Goal: Navigation & Orientation: Find specific page/section

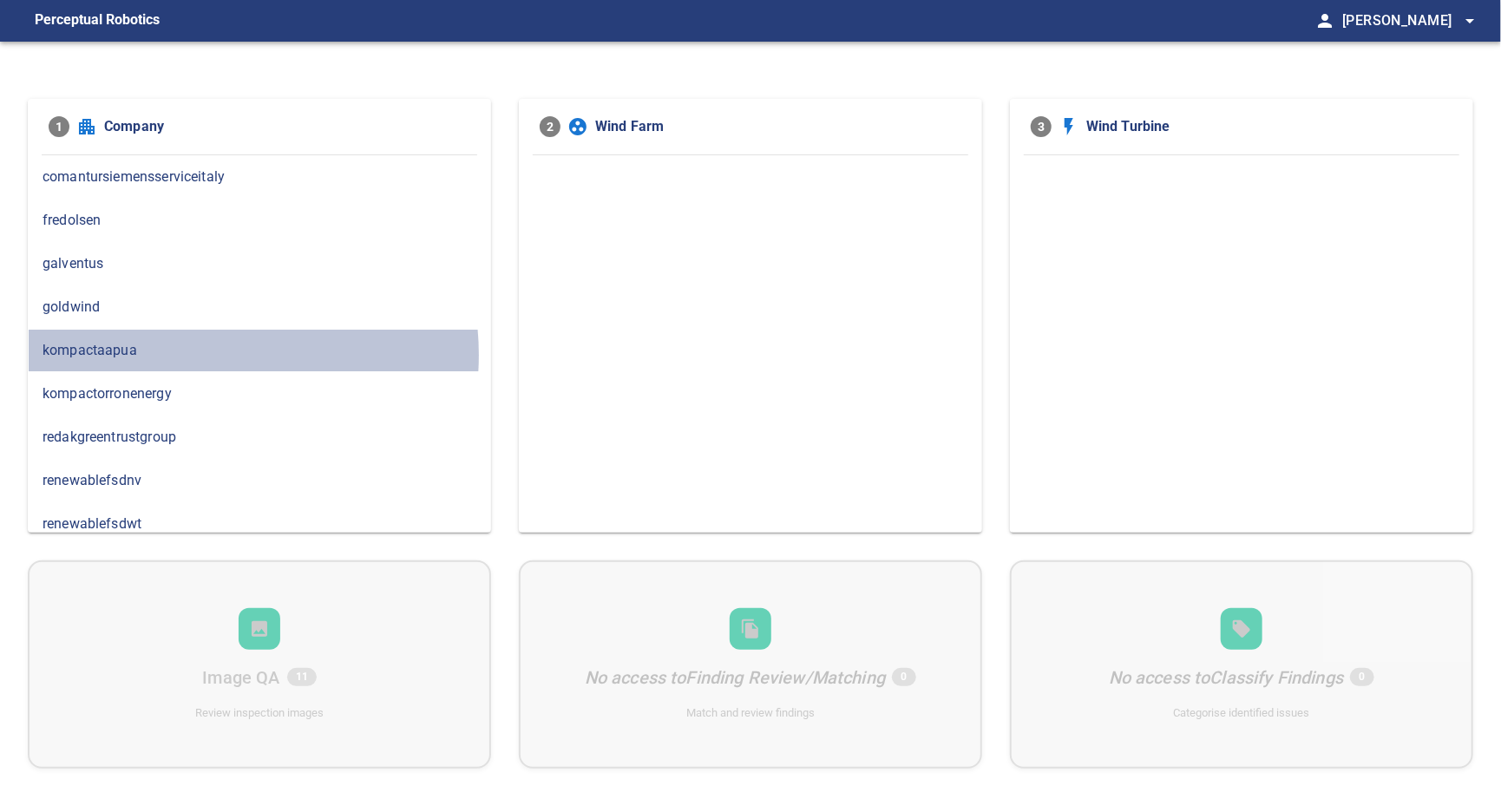
click at [200, 353] on span "kompactaapua" at bounding box center [259, 351] width 434 height 21
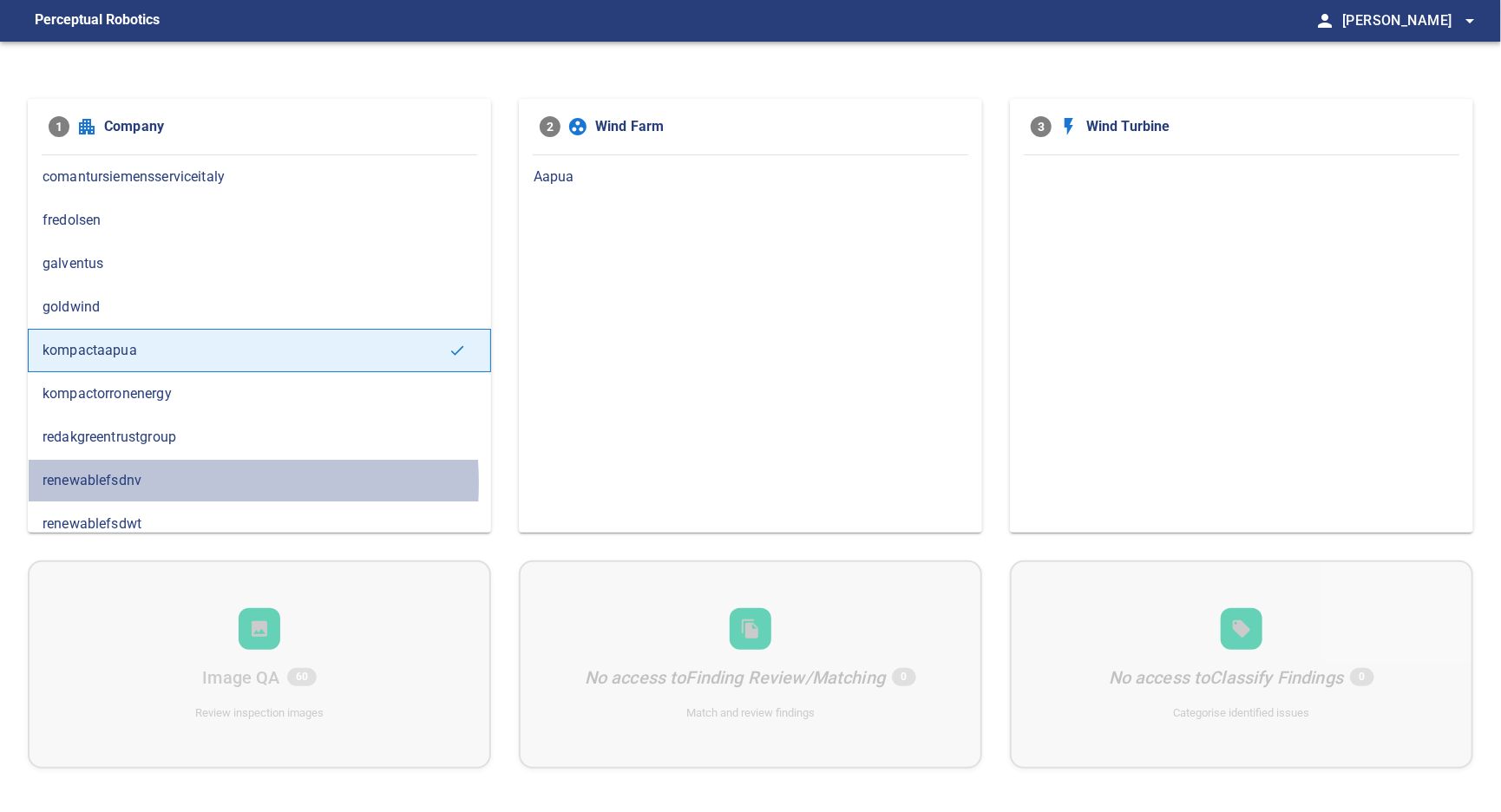
click at [139, 481] on span "renewablefsdnv" at bounding box center [259, 481] width 434 height 21
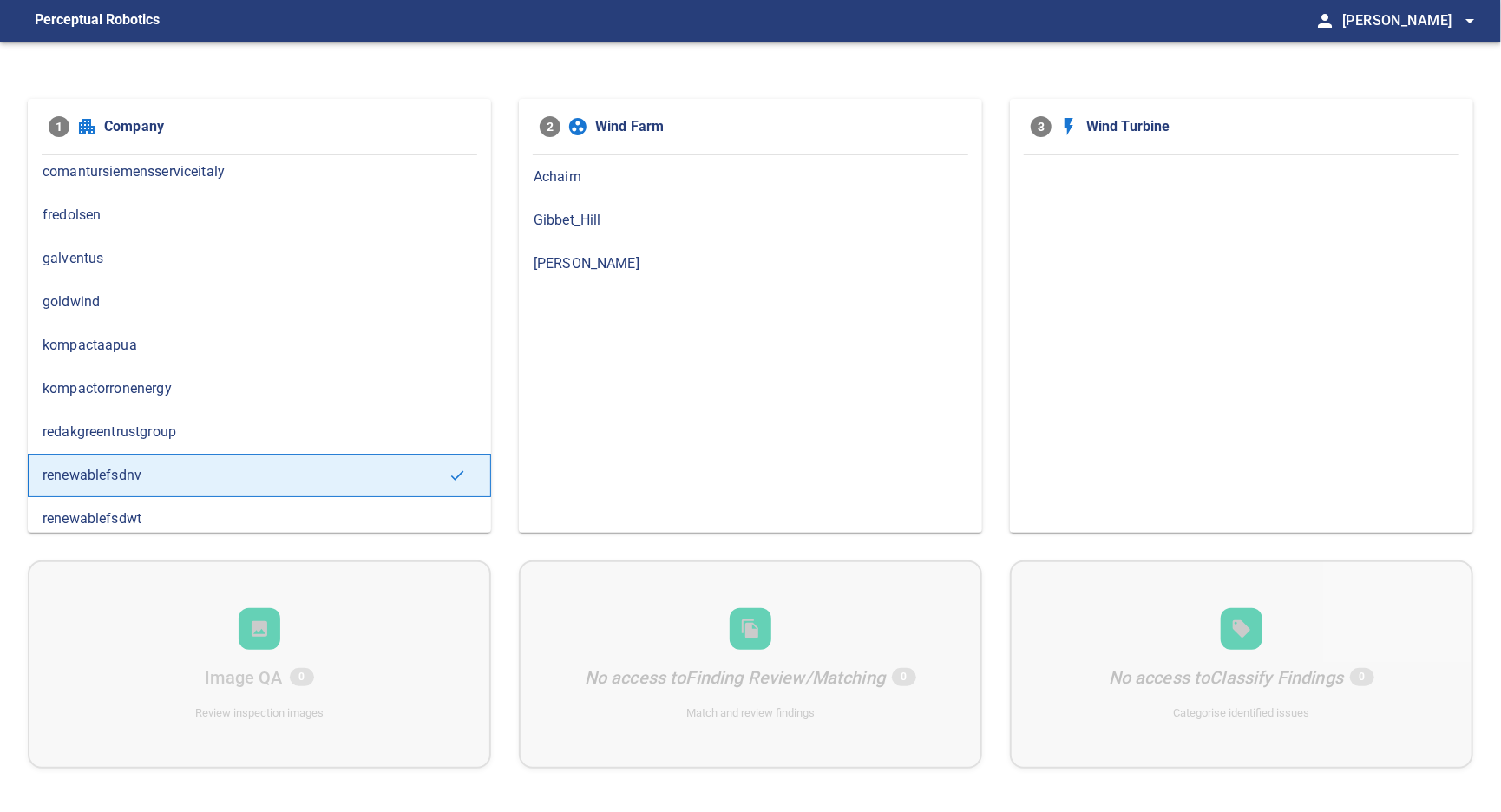
scroll to position [10, 0]
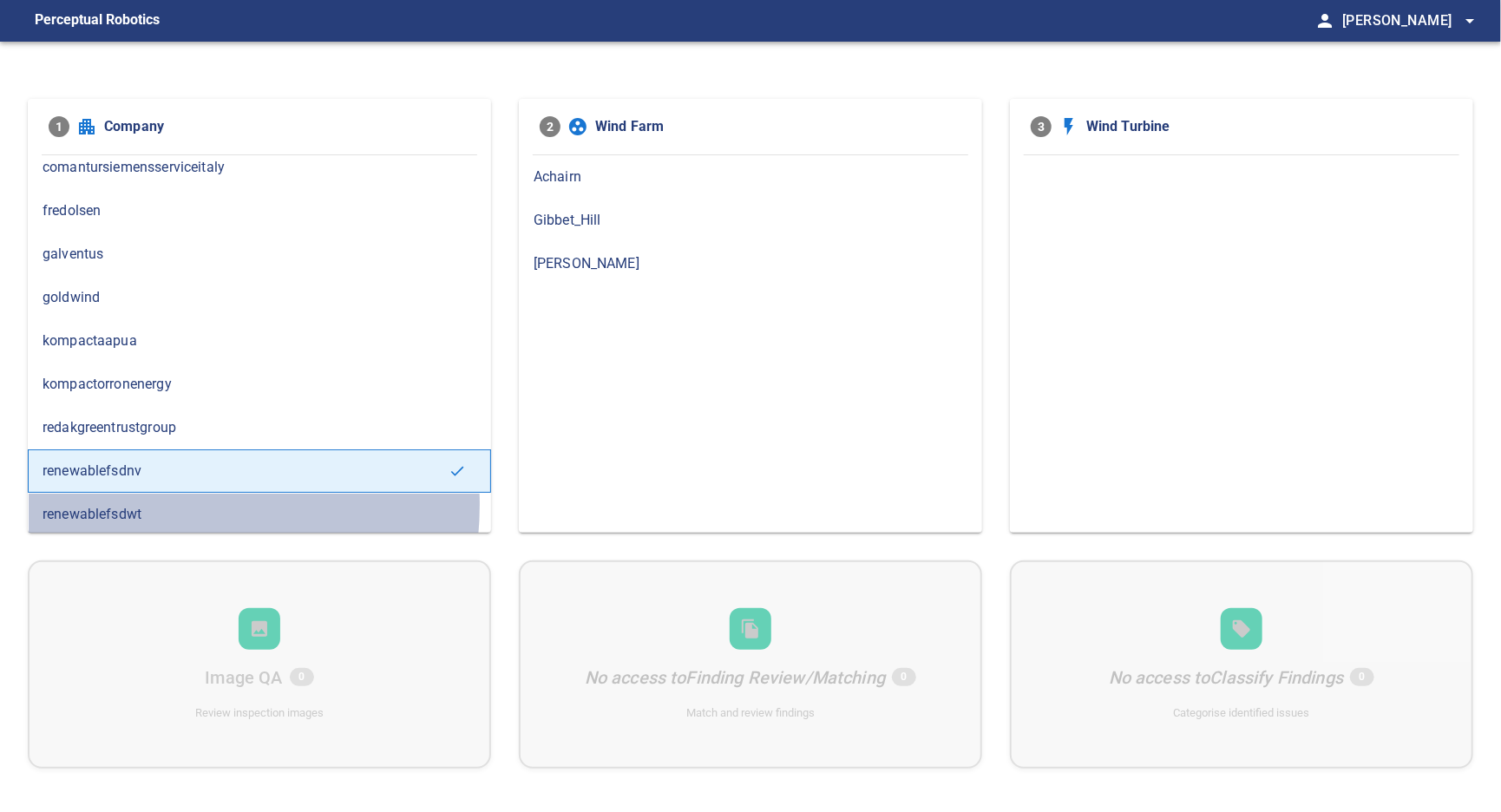
click at [160, 504] on span "renewablefsdwt" at bounding box center [259, 515] width 434 height 21
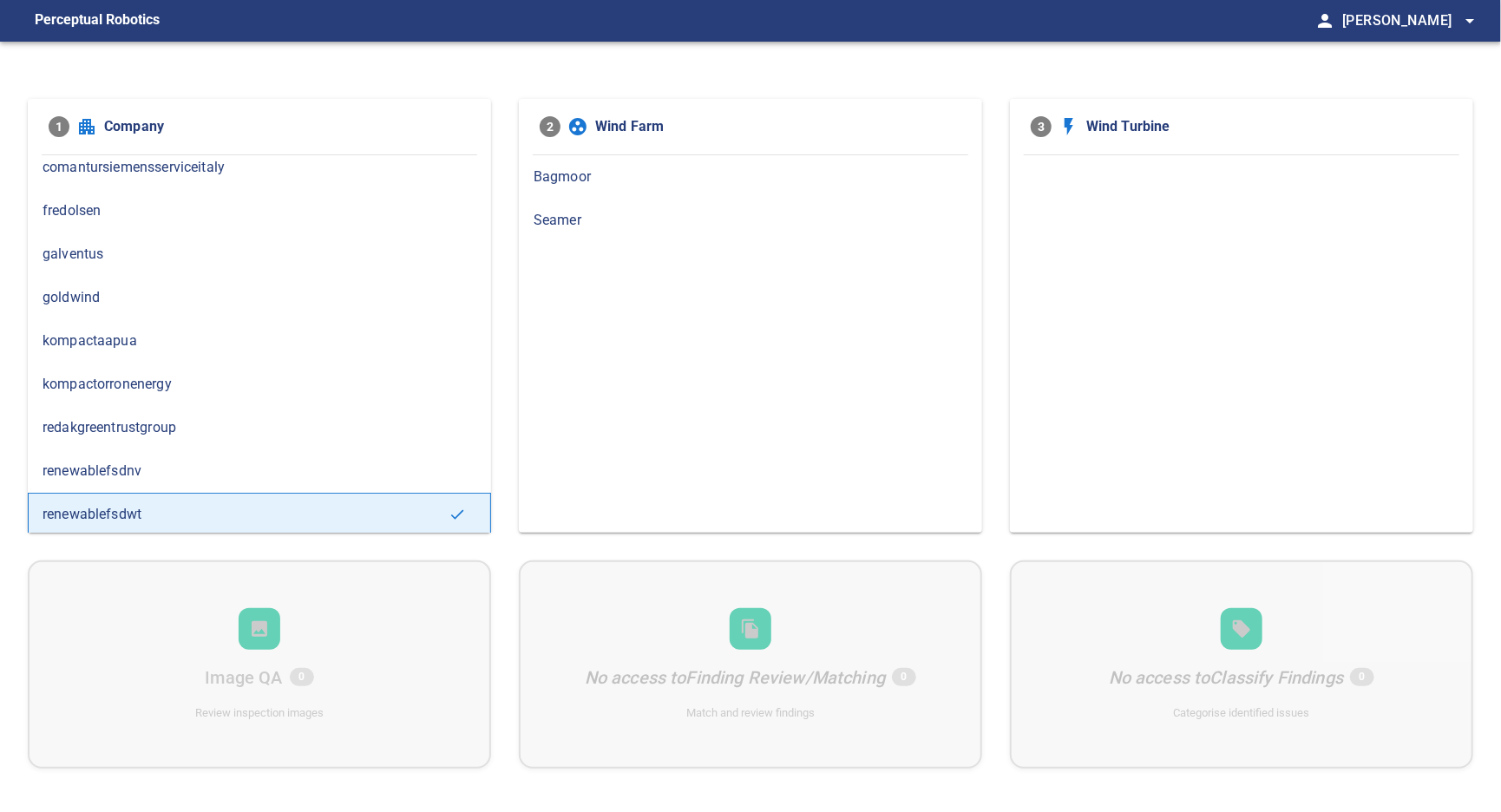
click at [165, 468] on span "renewablefsdnv" at bounding box center [259, 471] width 434 height 21
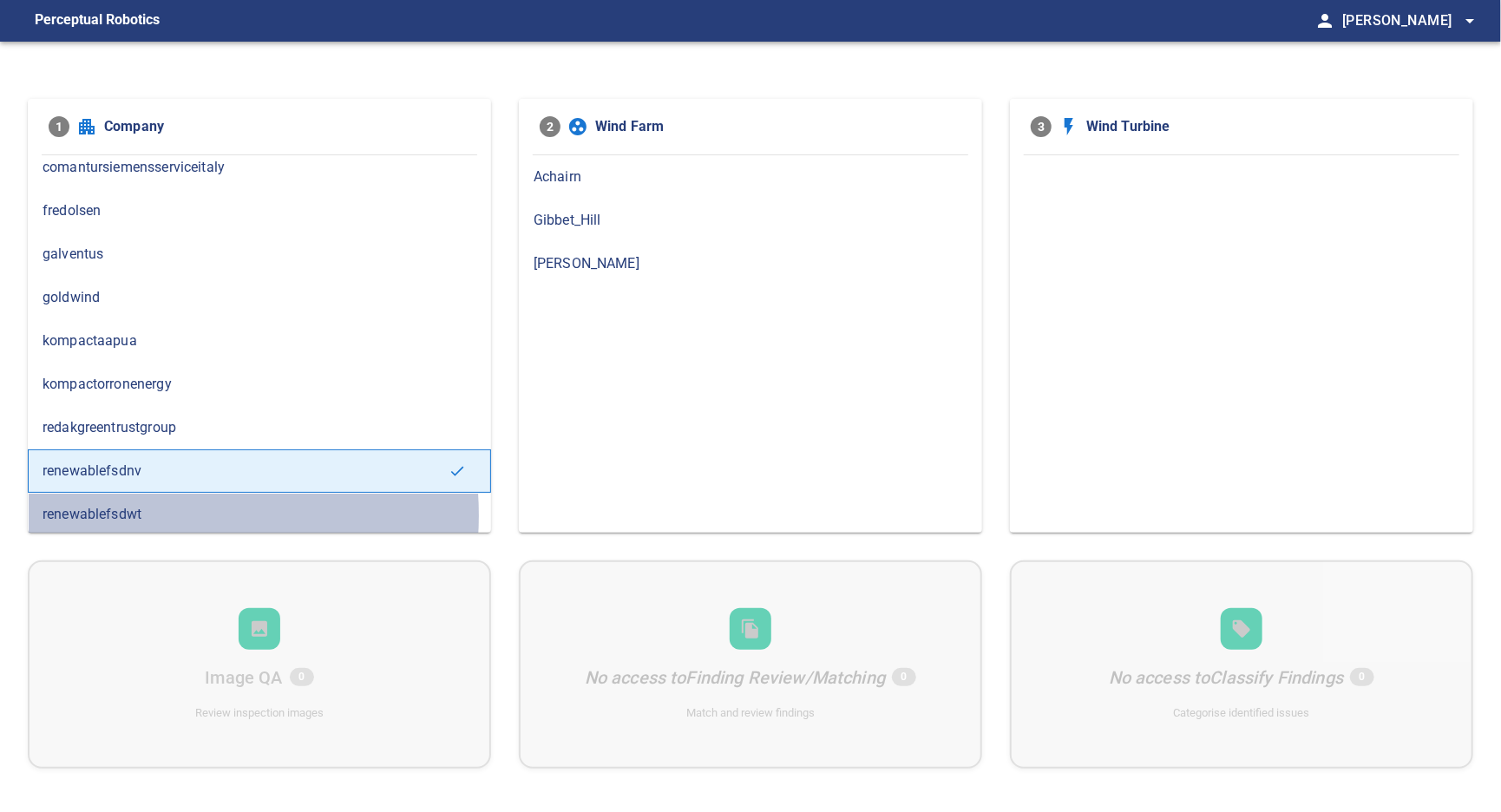
click at [154, 512] on span "renewablefsdwt" at bounding box center [259, 515] width 434 height 21
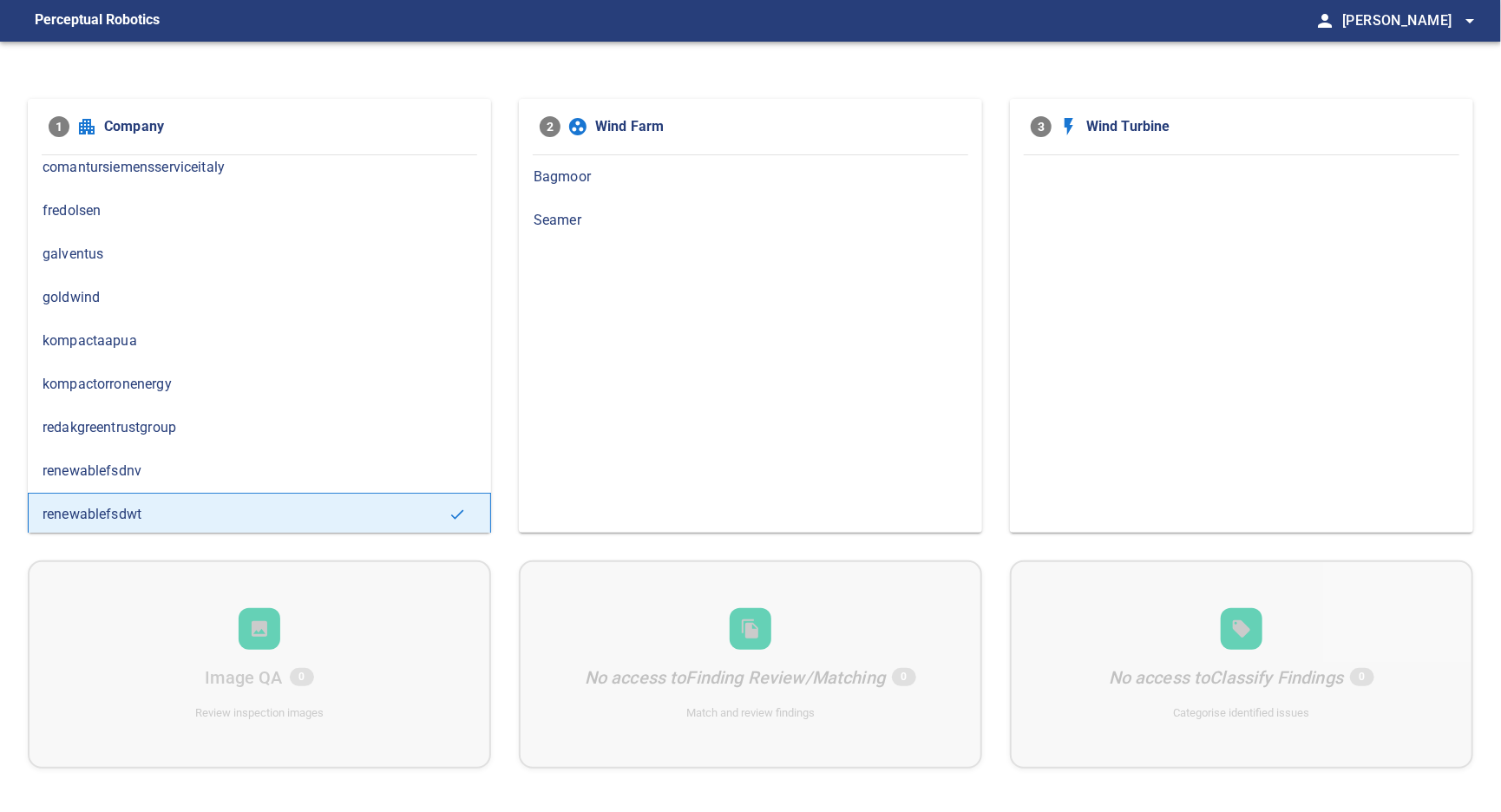
click at [147, 478] on span "renewablefsdnv" at bounding box center [259, 471] width 434 height 21
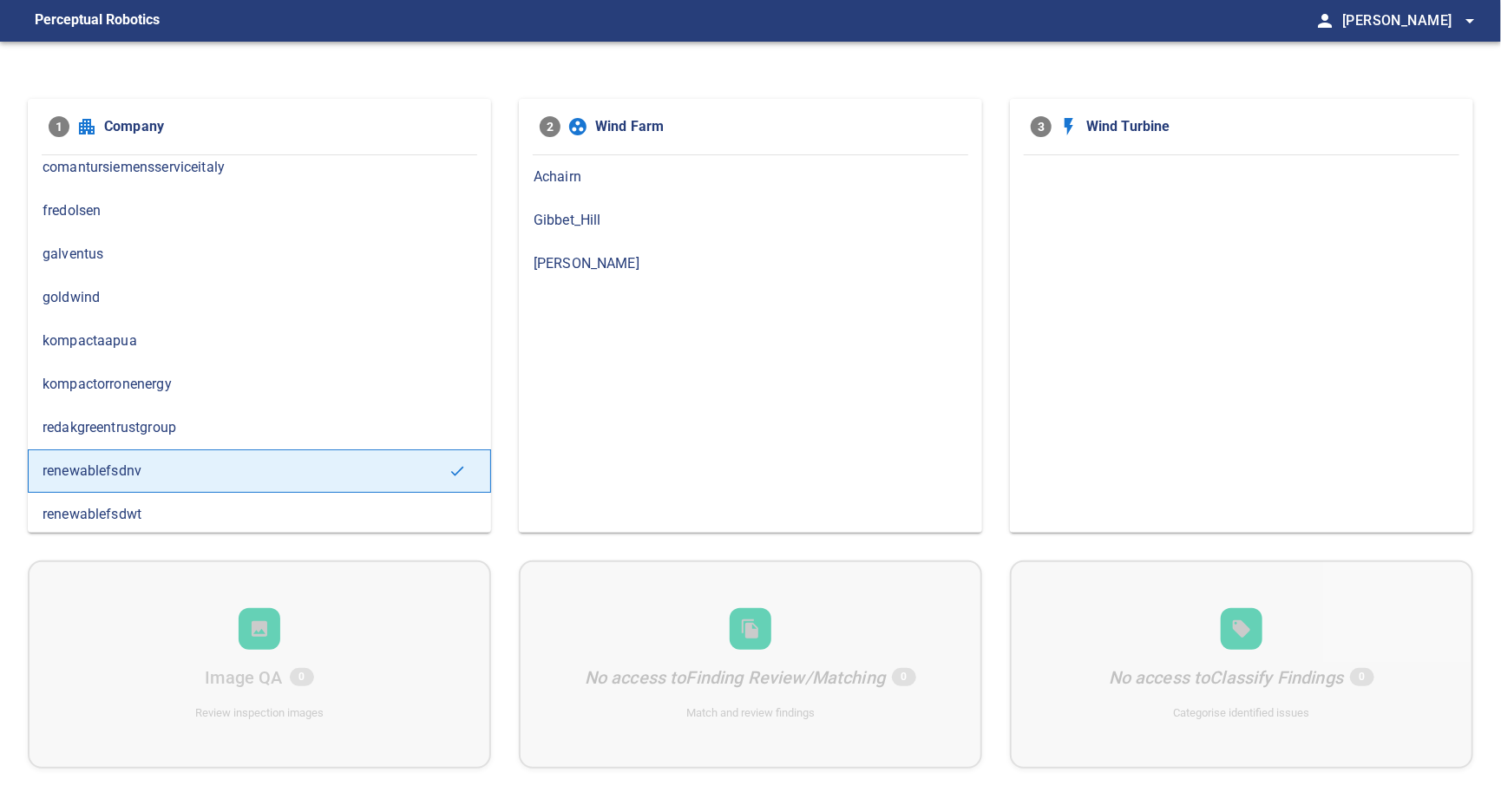
click at [183, 332] on span "kompactaapua" at bounding box center [259, 341] width 434 height 21
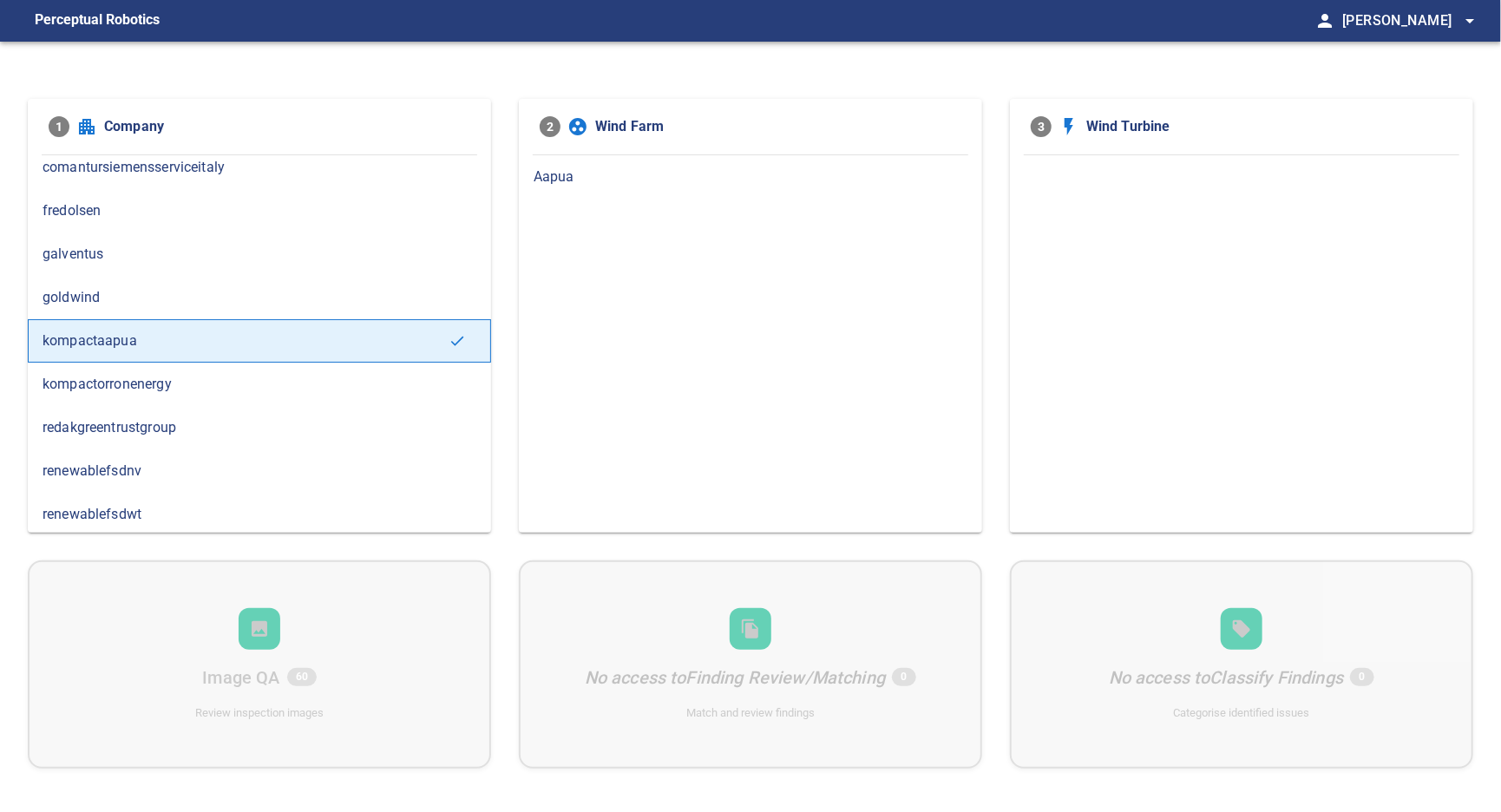
click at [580, 172] on span "Aapua" at bounding box center [750, 177] width 434 height 21
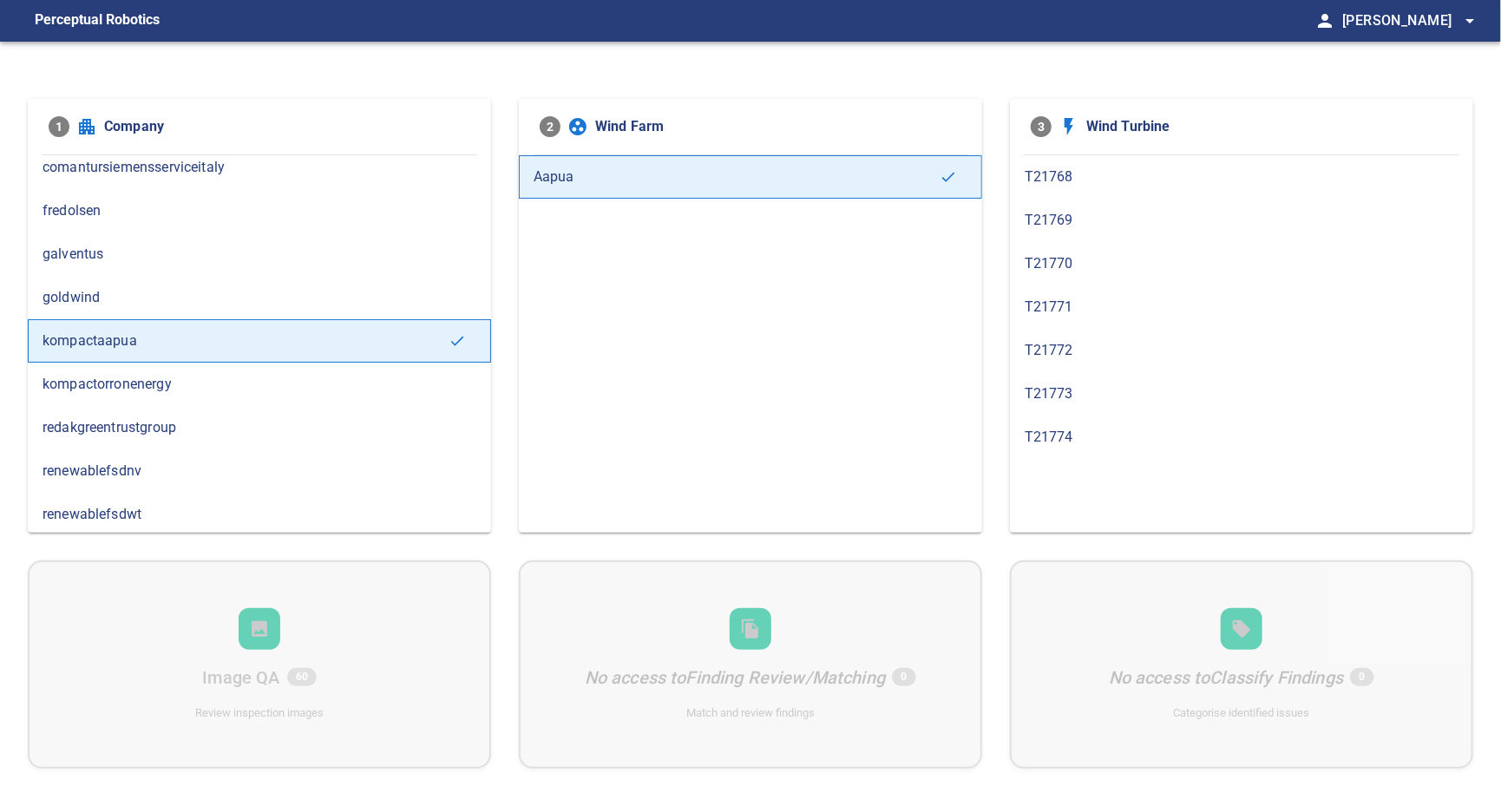
click at [1086, 423] on div "T21774" at bounding box center [1241, 437] width 463 height 43
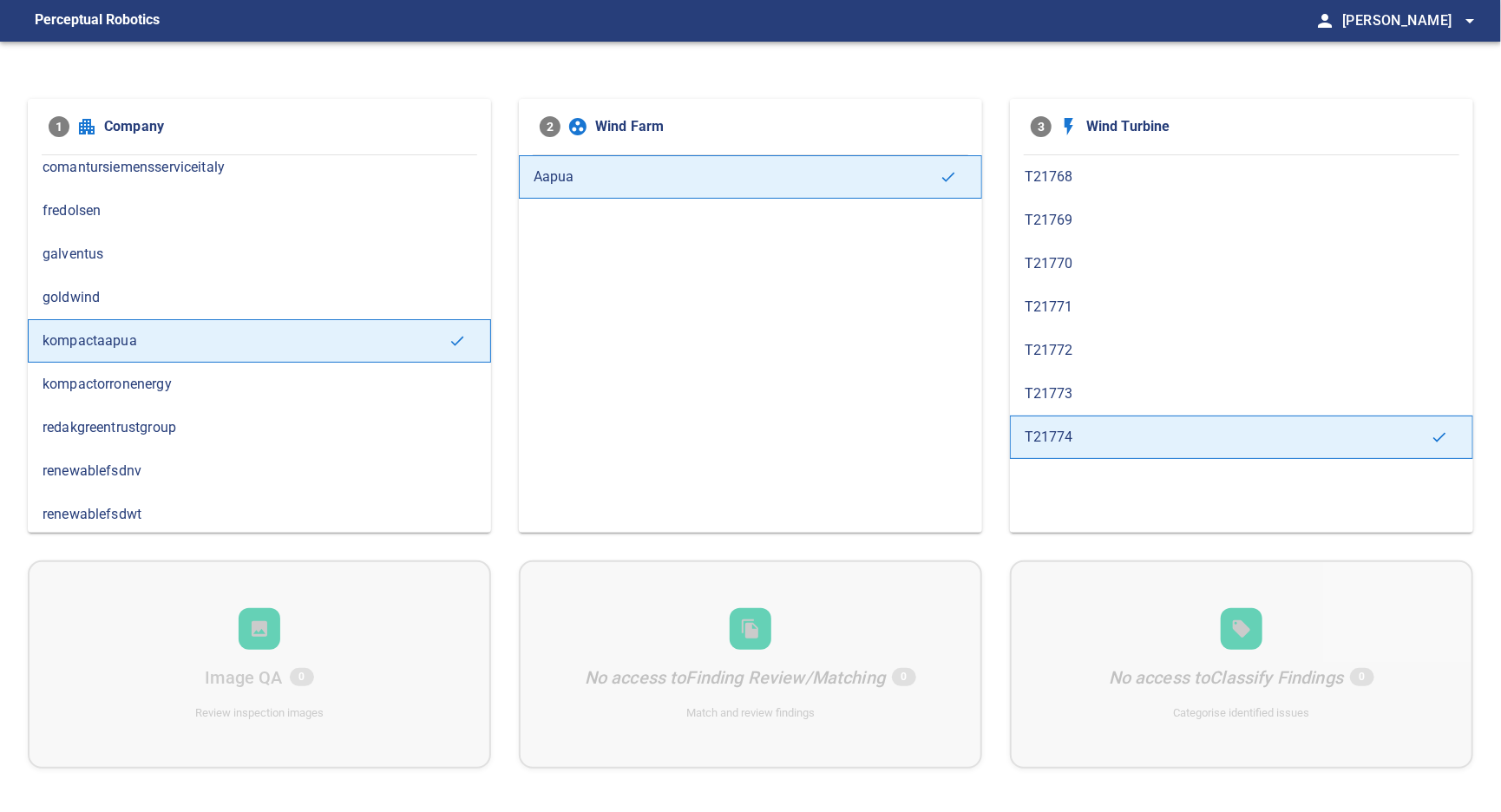
click at [166, 472] on span "renewablefsdnv" at bounding box center [259, 471] width 434 height 21
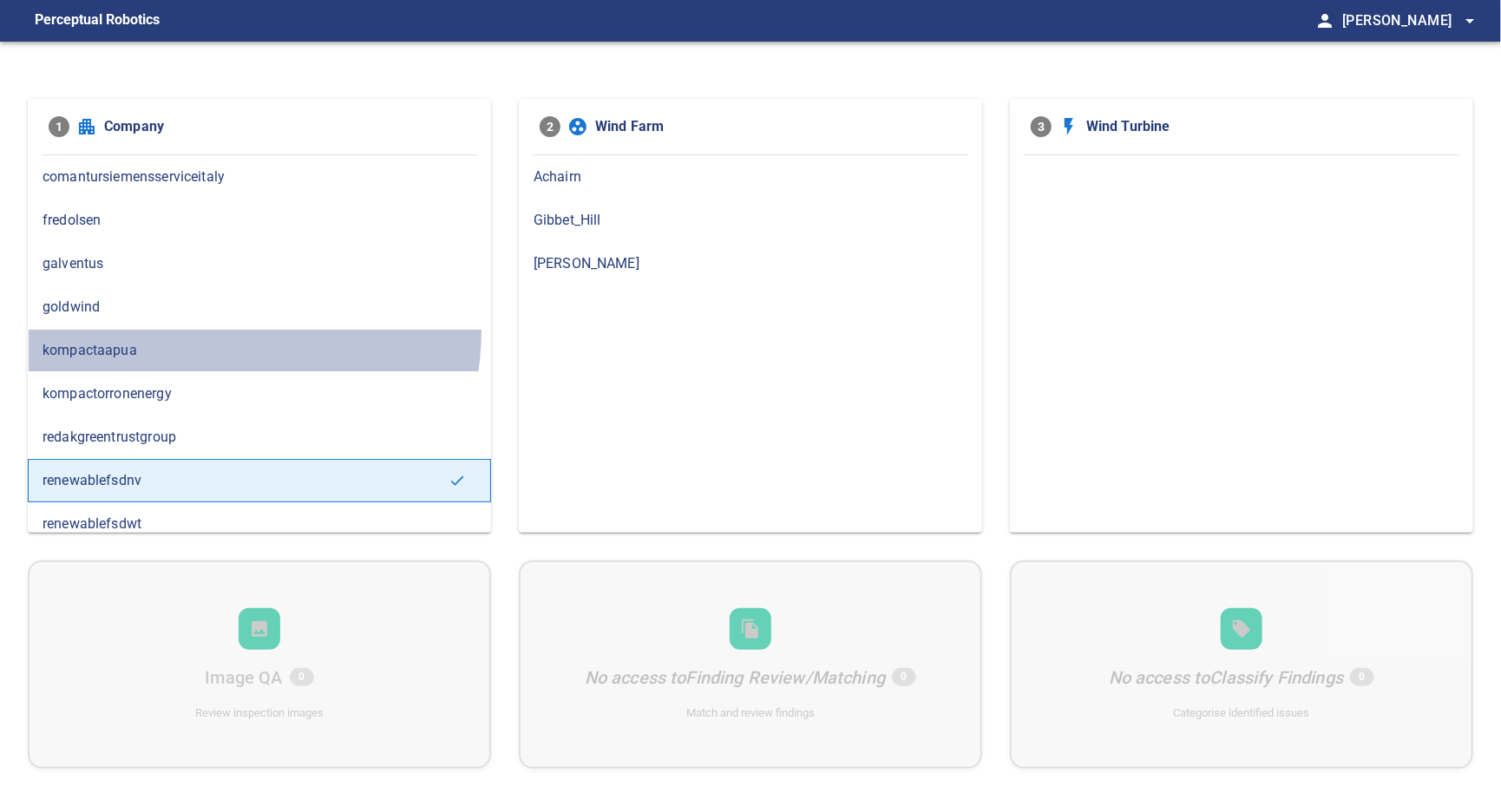
click at [208, 329] on div "kompactaapua" at bounding box center [259, 350] width 463 height 43
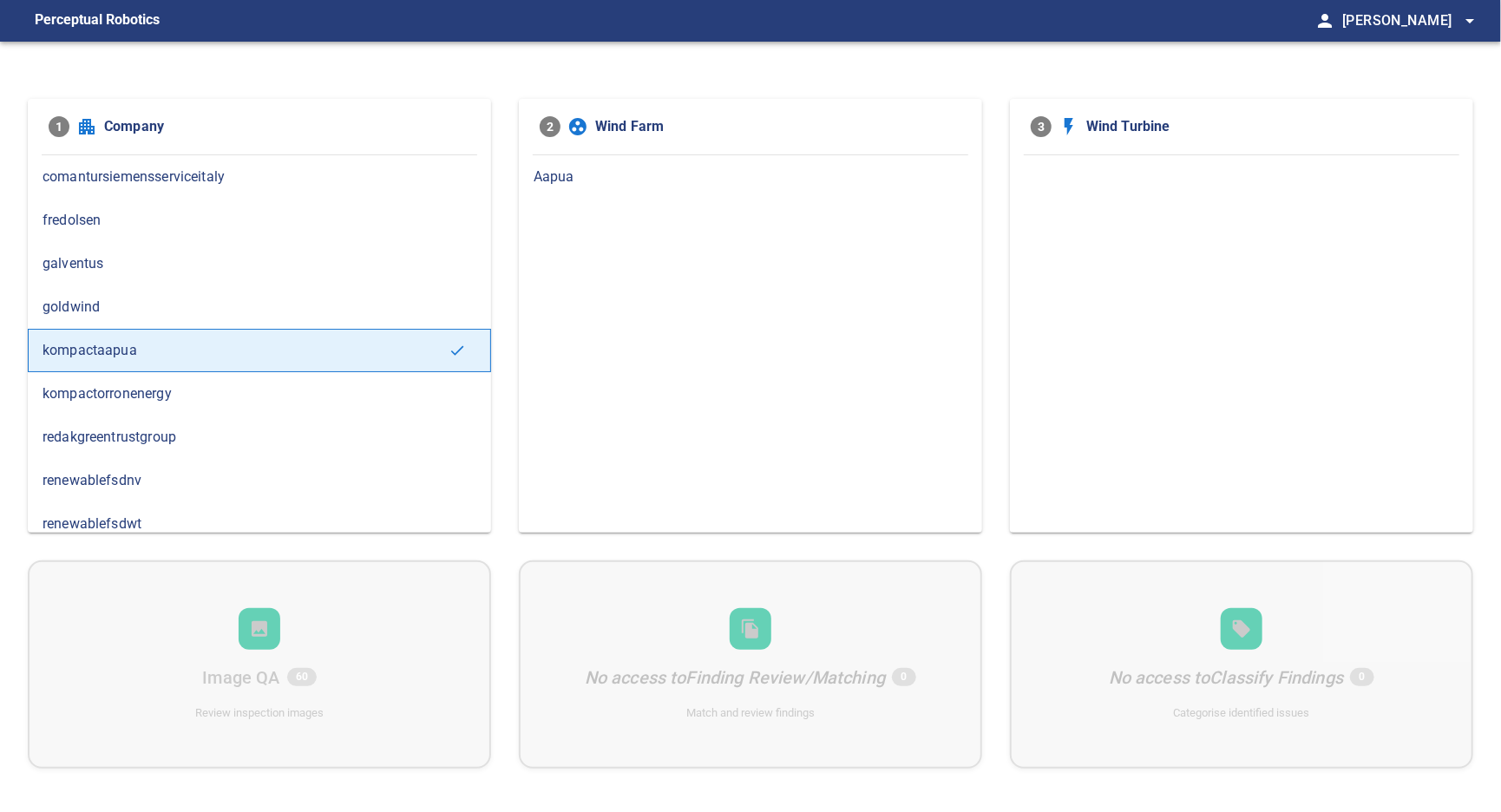
click at [171, 471] on span "renewablefsdnv" at bounding box center [259, 481] width 434 height 21
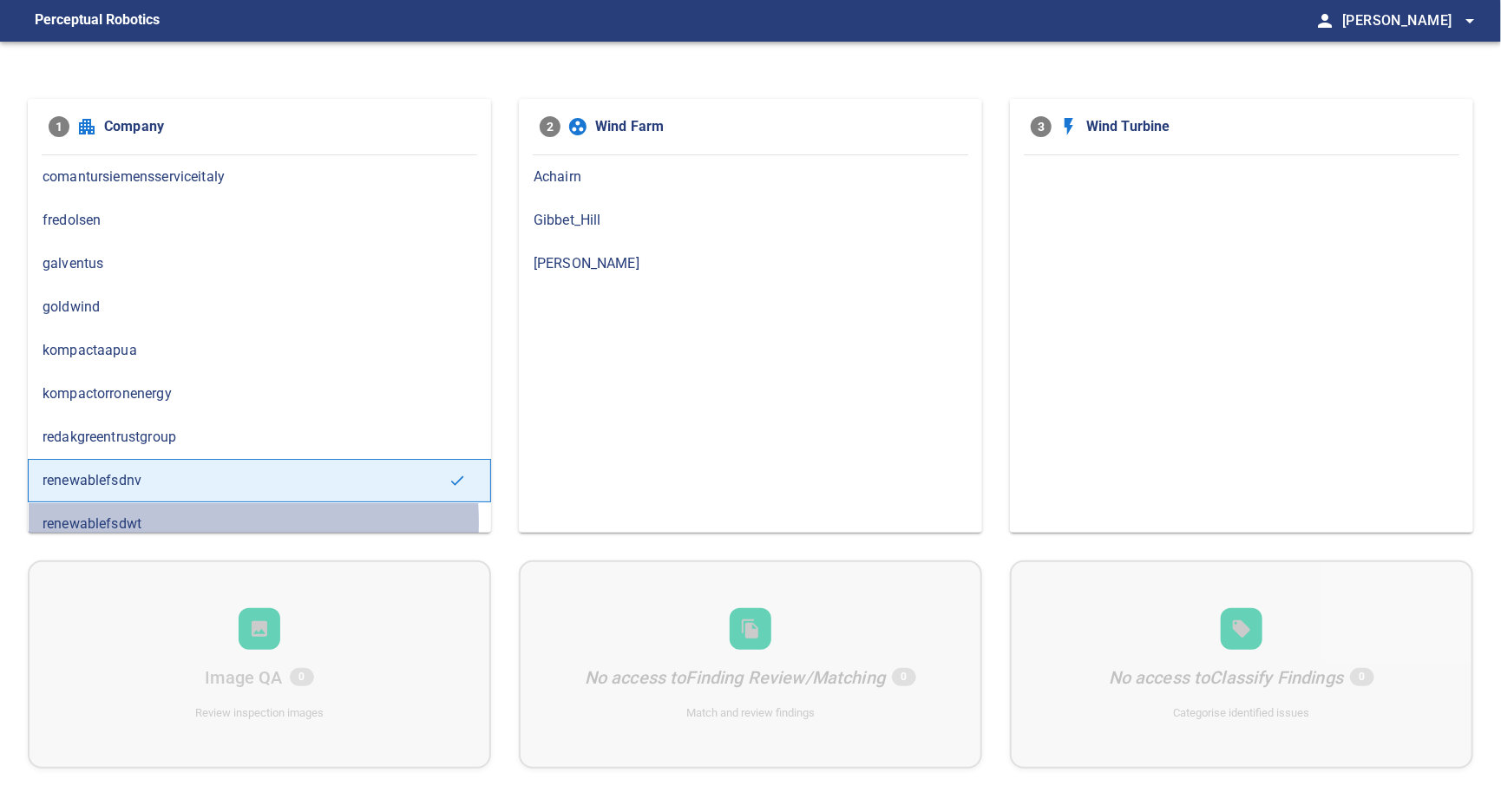
click at [132, 517] on span "renewablefsdwt" at bounding box center [259, 524] width 434 height 21
